Goal: Find specific page/section: Find specific page/section

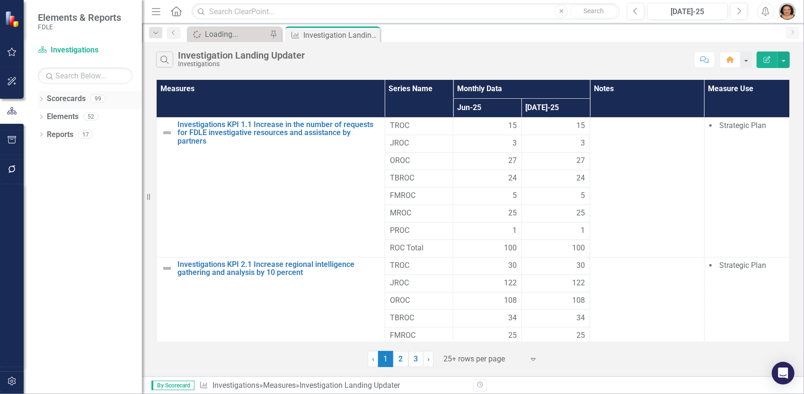
click at [40, 98] on icon "Dropdown" at bounding box center [41, 99] width 7 height 5
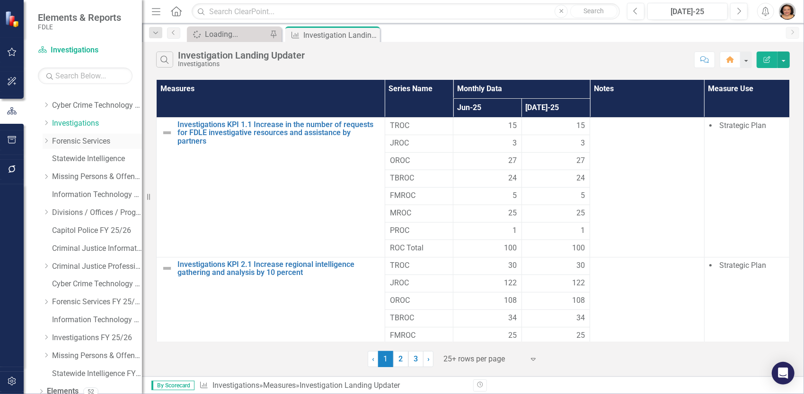
scroll to position [142, 0]
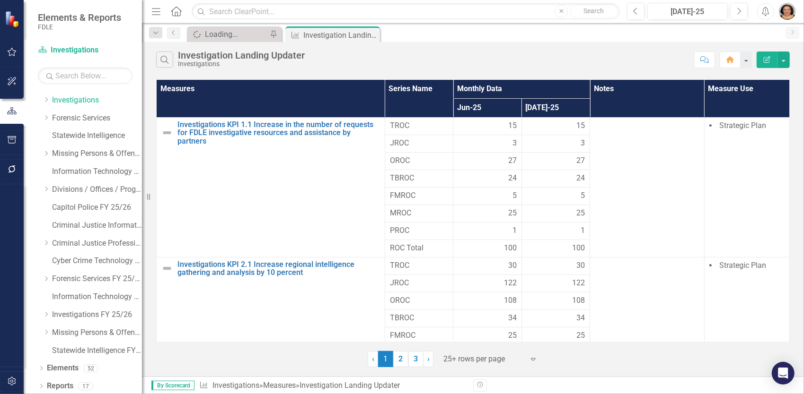
click at [41, 312] on div "Dropdown Scorecards 99 Dropdown FDLE FDLE Strategic Plan FDLE Strategic Plan FY…" at bounding box center [90, 154] width 104 height 411
click at [69, 313] on link "Investigations FY 25/26" at bounding box center [97, 315] width 90 height 11
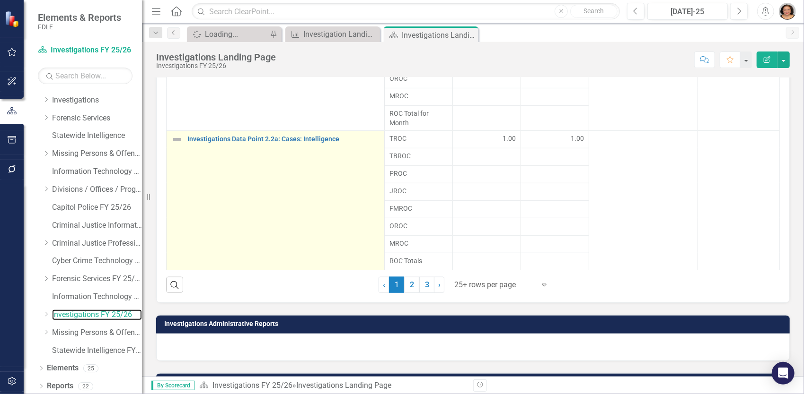
scroll to position [808, 0]
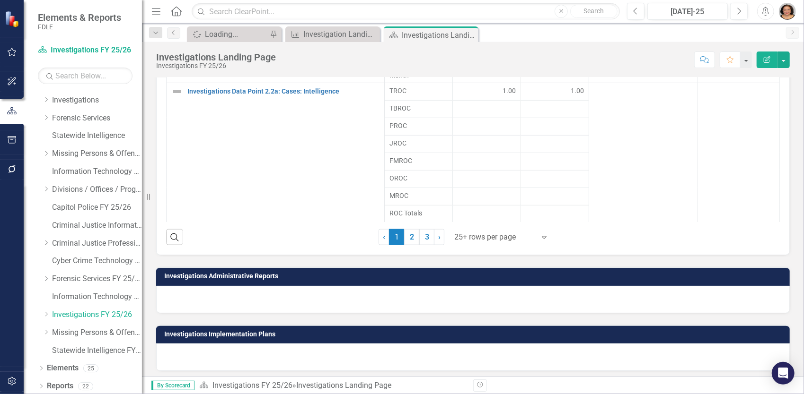
click at [481, 233] on div at bounding box center [494, 237] width 80 height 13
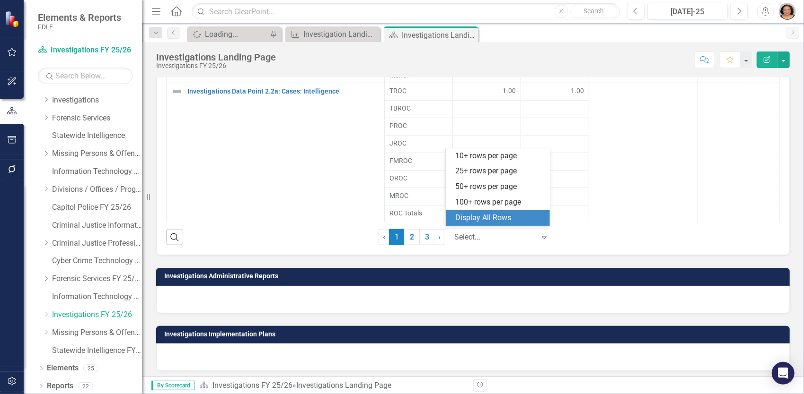
click at [468, 220] on div "Display All Rows" at bounding box center [499, 218] width 89 height 11
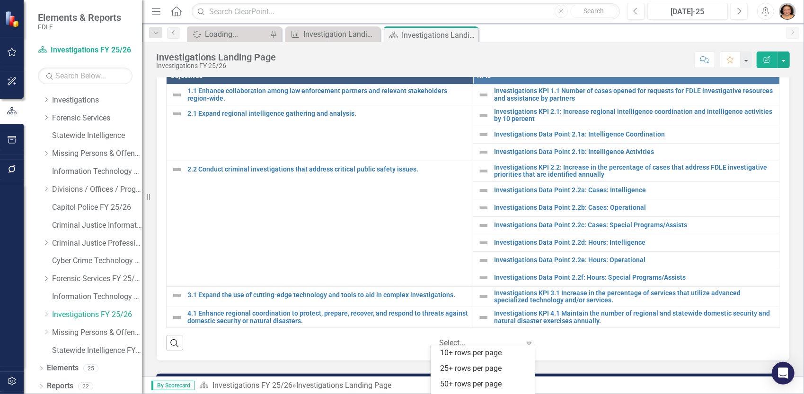
scroll to position [28, 0]
click at [524, 344] on icon "Expand" at bounding box center [528, 344] width 9 height 8
click at [573, 343] on div "Search ‹ Previous 1 (current) › Next Display All Rows Expand" at bounding box center [472, 339] width 613 height 23
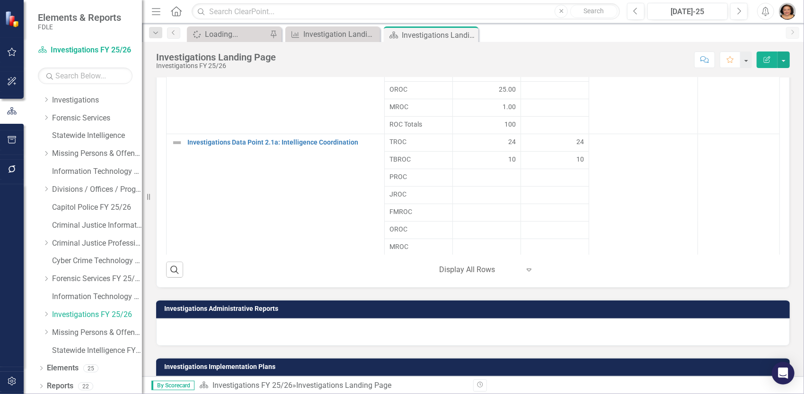
scroll to position [781, 0]
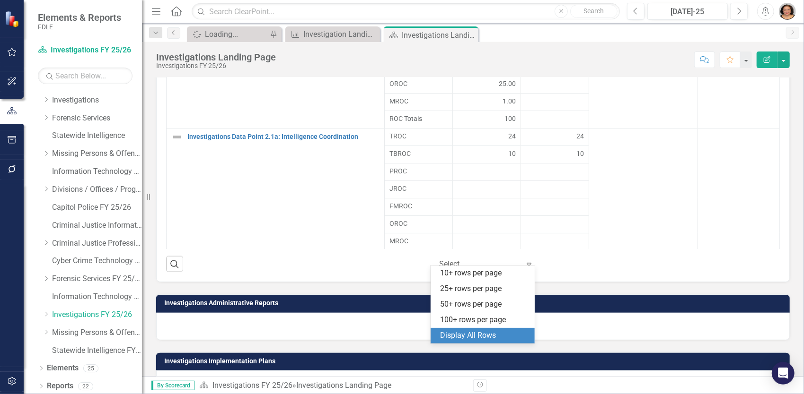
click at [527, 264] on div "Expand" at bounding box center [531, 264] width 14 height 17
click at [473, 339] on div "Display All Rows" at bounding box center [484, 336] width 89 height 11
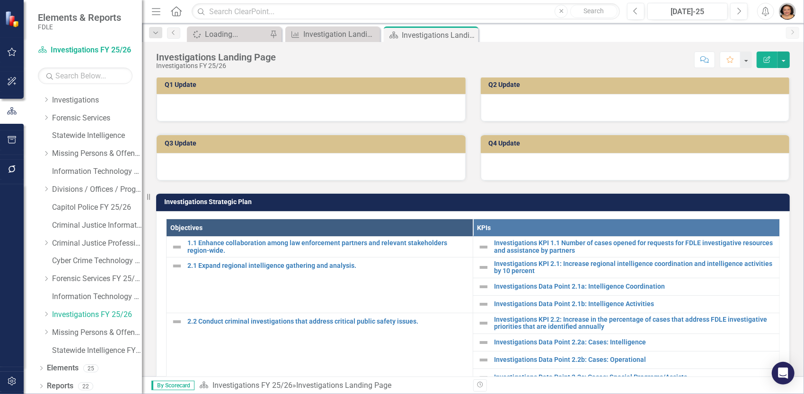
scroll to position [0, 0]
